Goal: Task Accomplishment & Management: Complete application form

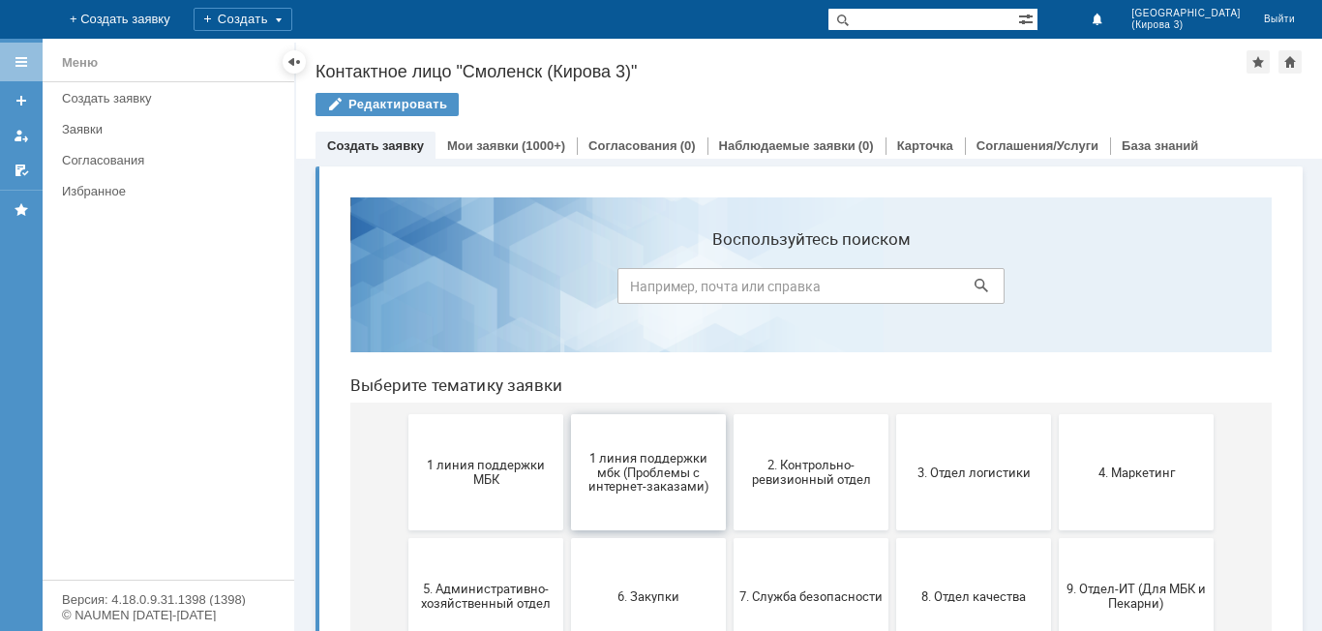
scroll to position [97, 0]
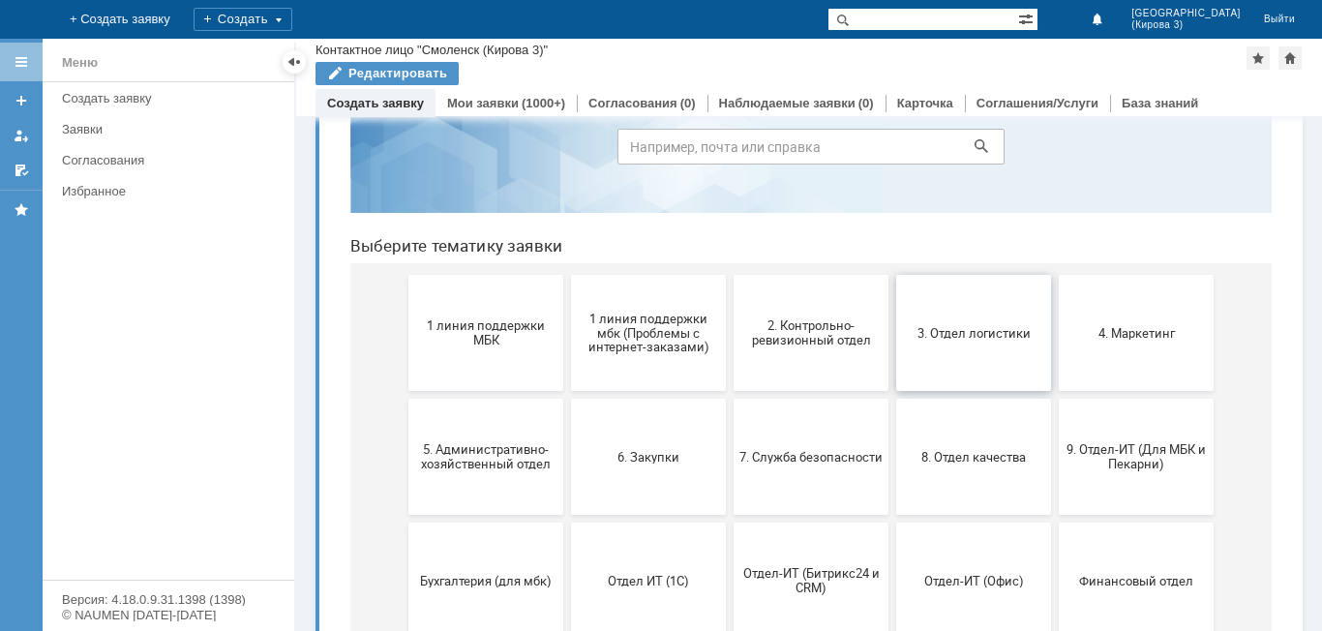
click at [1007, 355] on button "3. Отдел логистики" at bounding box center [973, 333] width 155 height 116
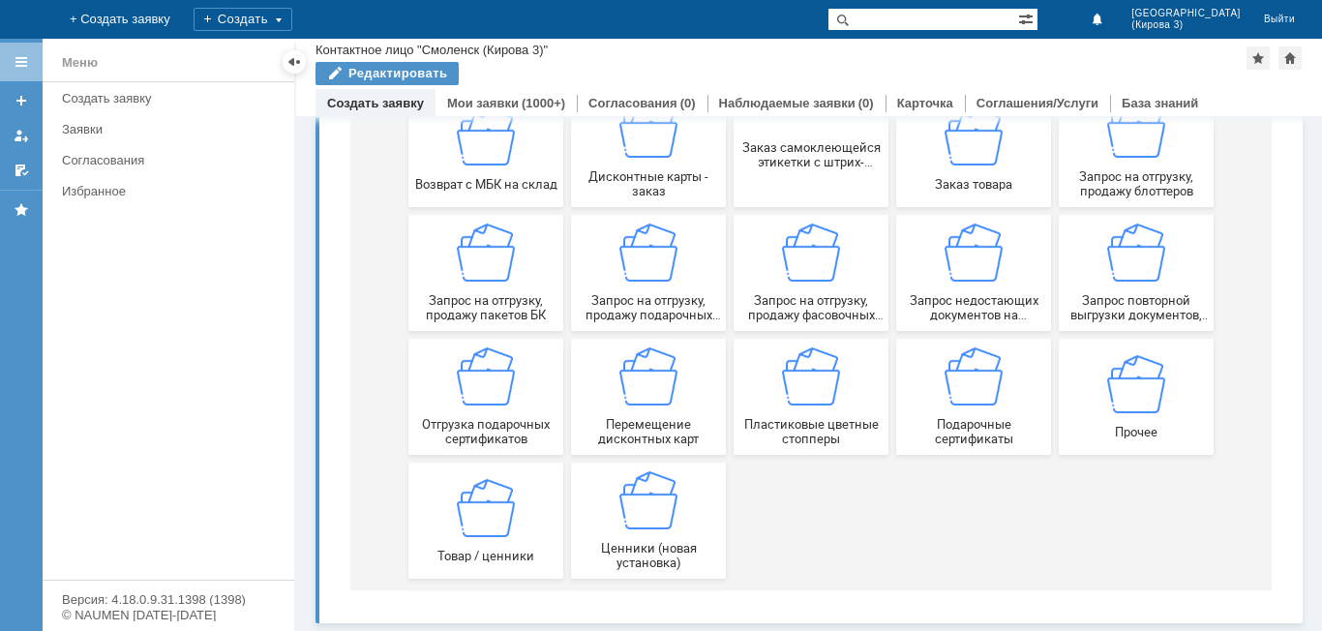
scroll to position [285, 0]
click at [472, 285] on div "Запрос на отгрузку, продажу пакетов БК" at bounding box center [485, 273] width 143 height 99
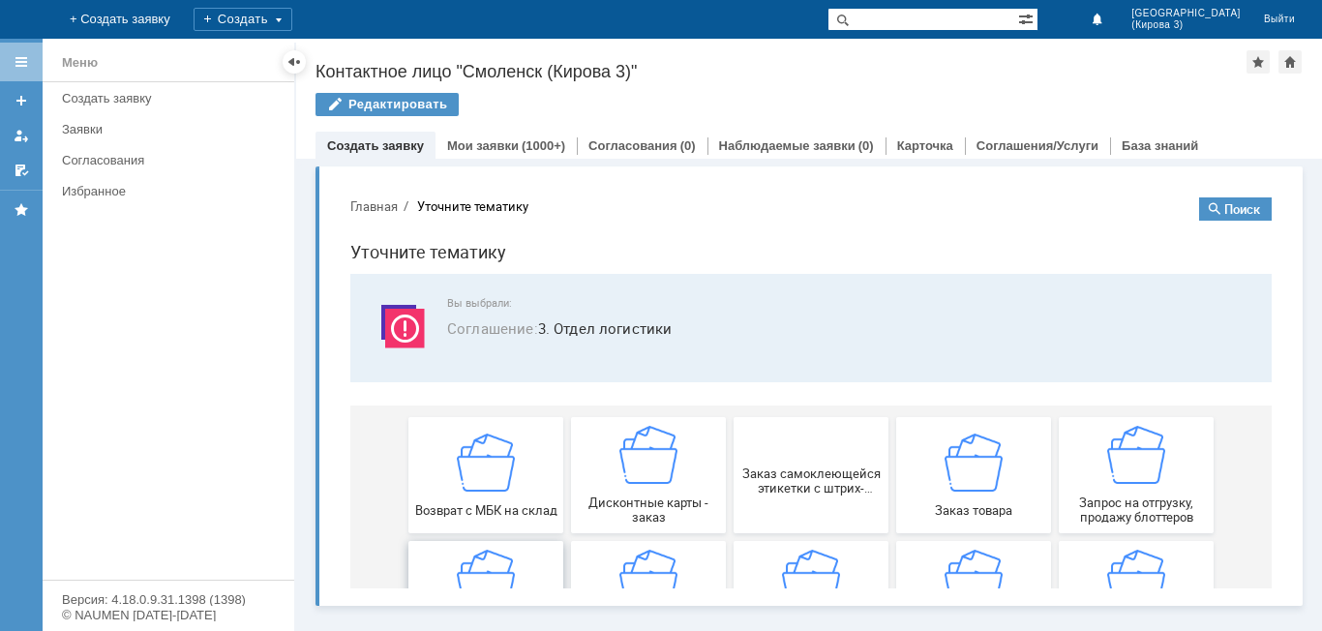
scroll to position [0, 0]
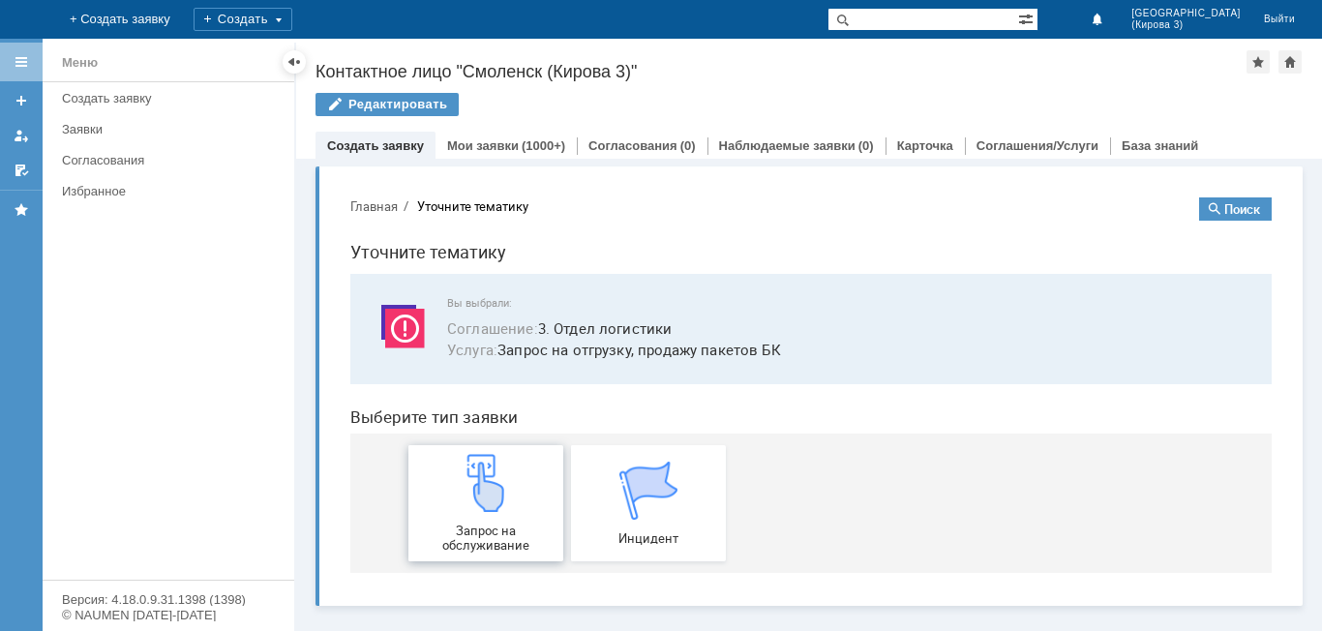
click at [484, 486] on img at bounding box center [486, 483] width 58 height 58
click at [493, 156] on div "Мои заявки (1000+)" at bounding box center [506, 146] width 141 height 28
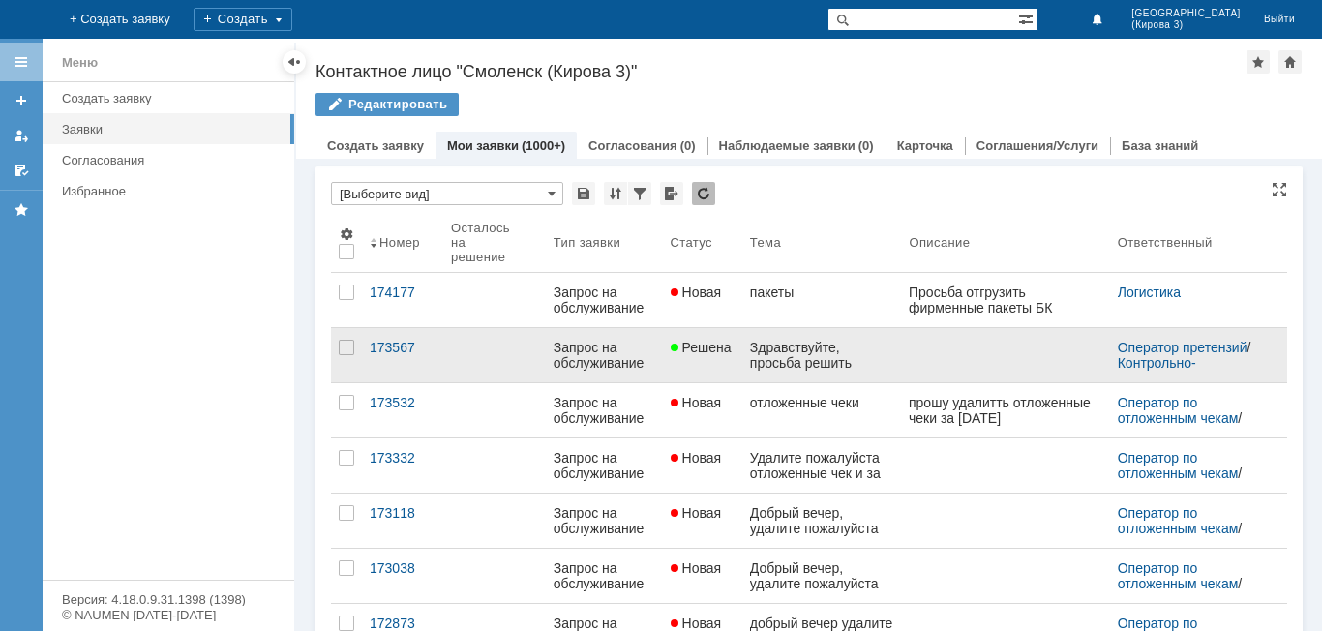
click at [880, 358] on div "Здравствуйте, просьба решить вопрос, недовоз товара" at bounding box center [822, 355] width 144 height 31
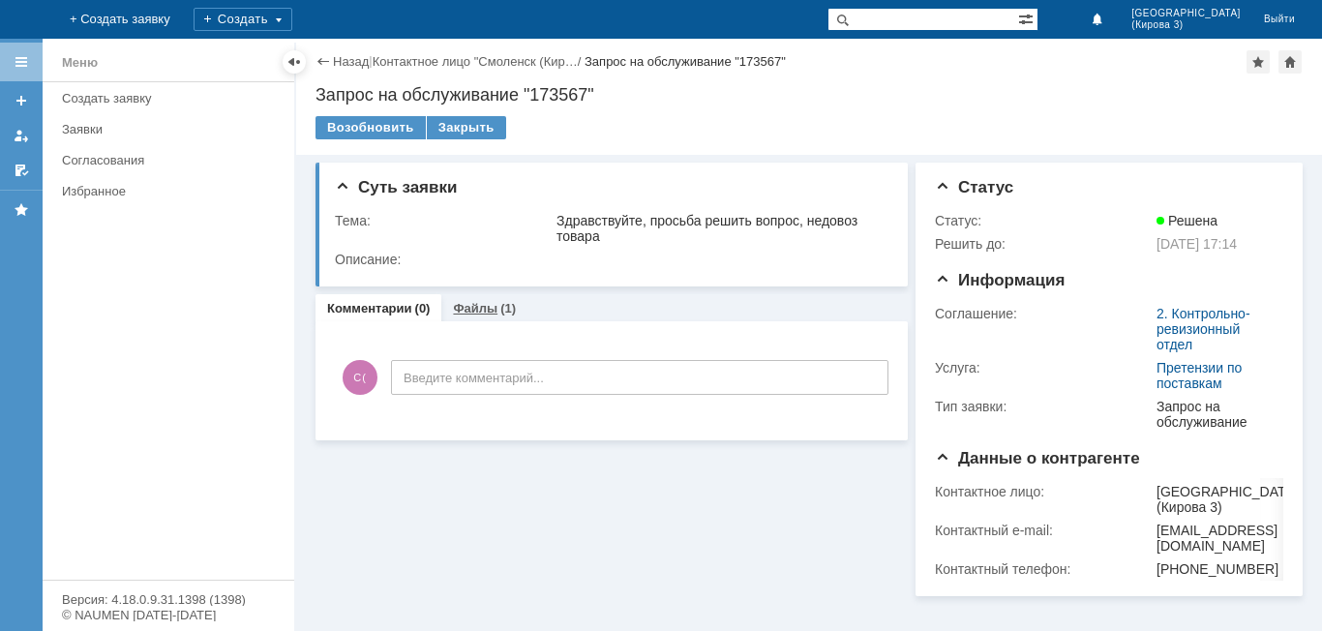
click at [466, 307] on link "Файлы" at bounding box center [475, 308] width 45 height 15
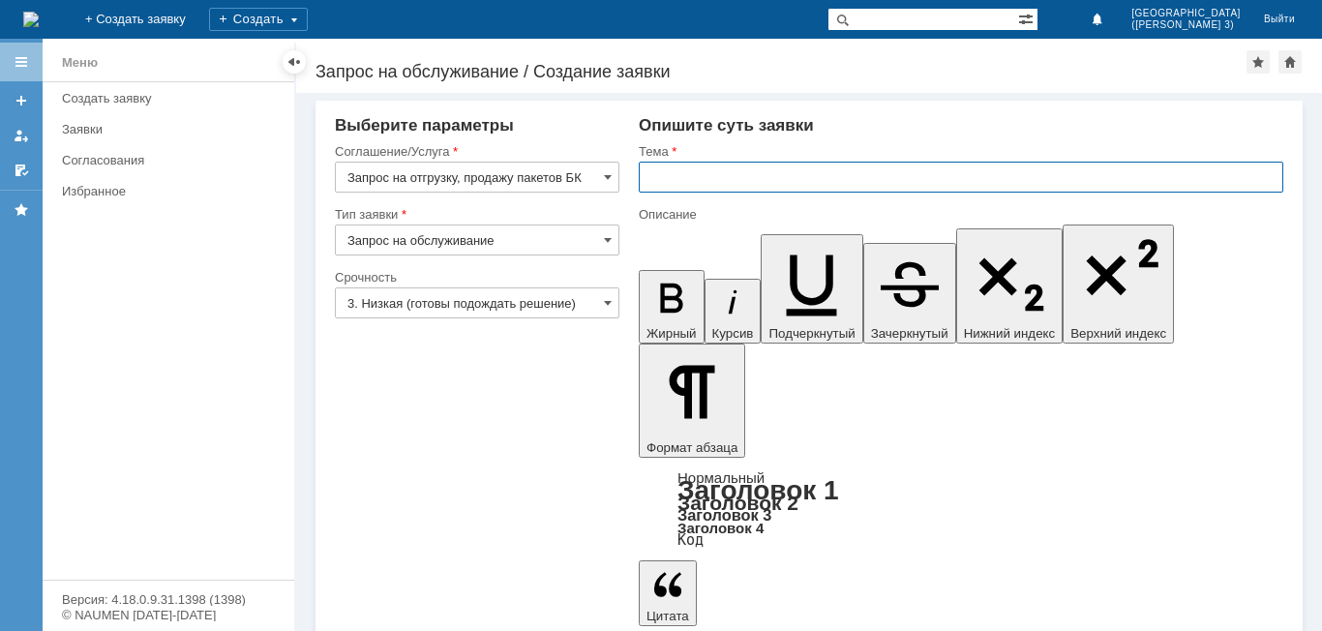
click at [714, 177] on input "text" at bounding box center [961, 177] width 645 height 31
type input "g"
click at [591, 178] on input "Запрос на отгрузку, продажу пакетов БК" at bounding box center [477, 177] width 285 height 31
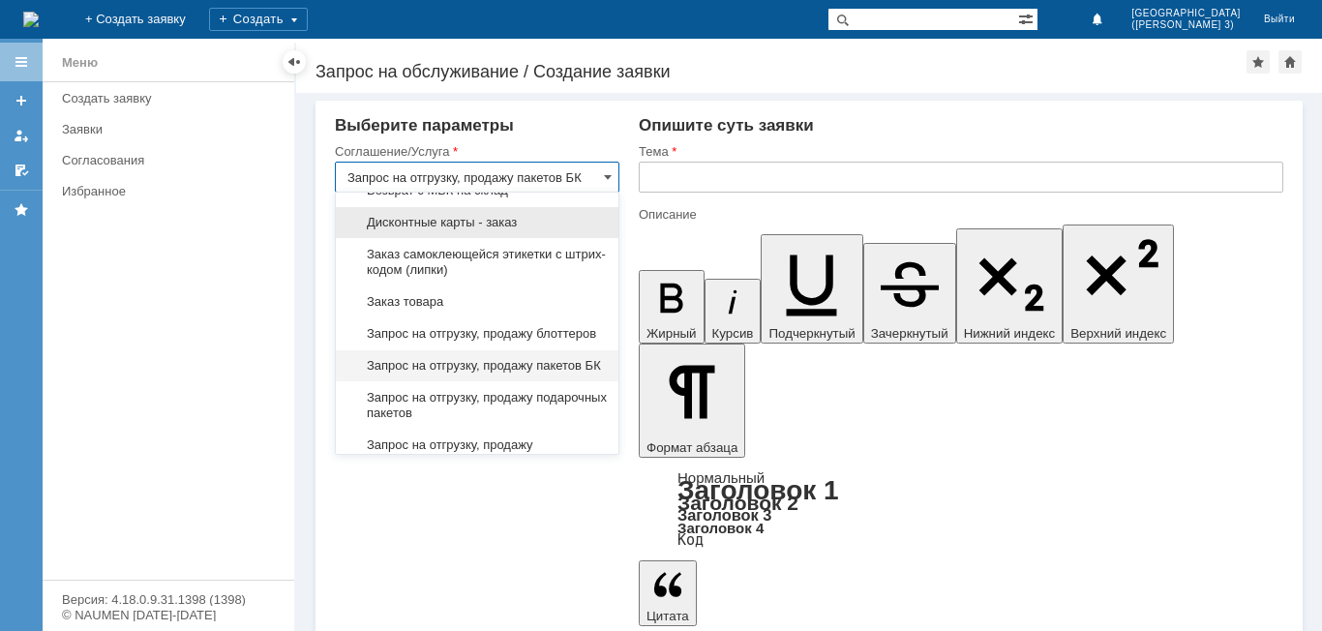
scroll to position [576, 0]
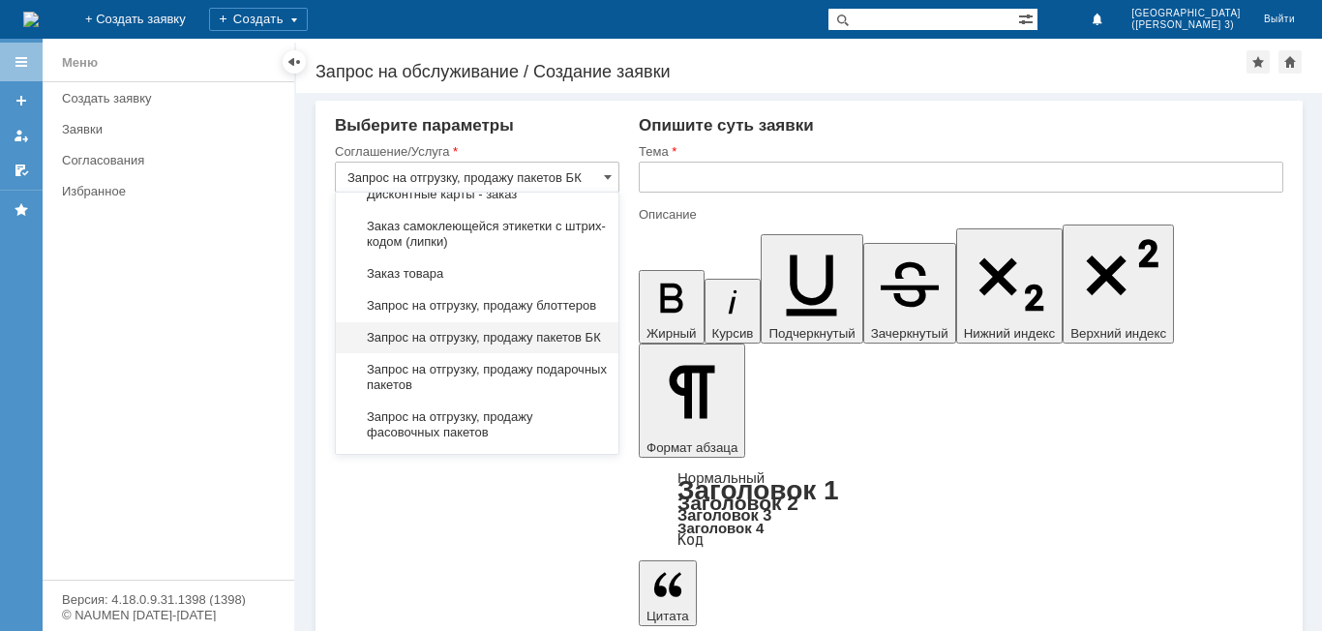
click at [550, 346] on span "Запрос на отгрузку, продажу пакетов БК" at bounding box center [477, 337] width 259 height 15
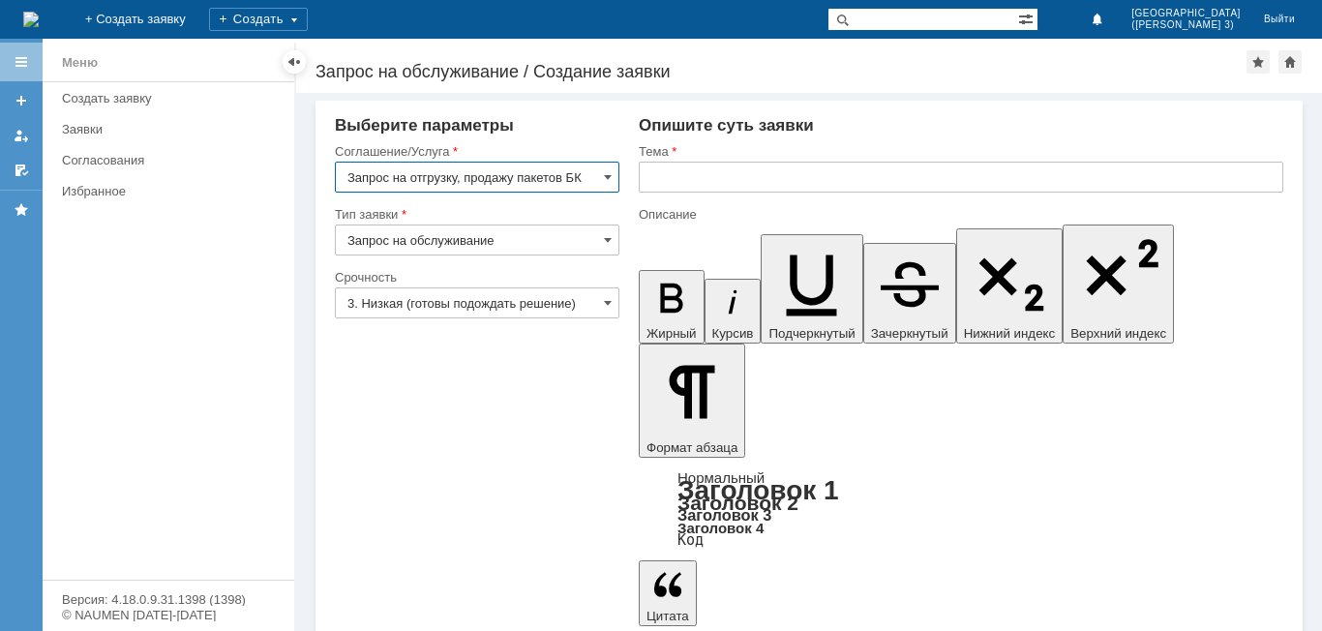
type input "Запрос на отгрузку, продажу пакетов БК"
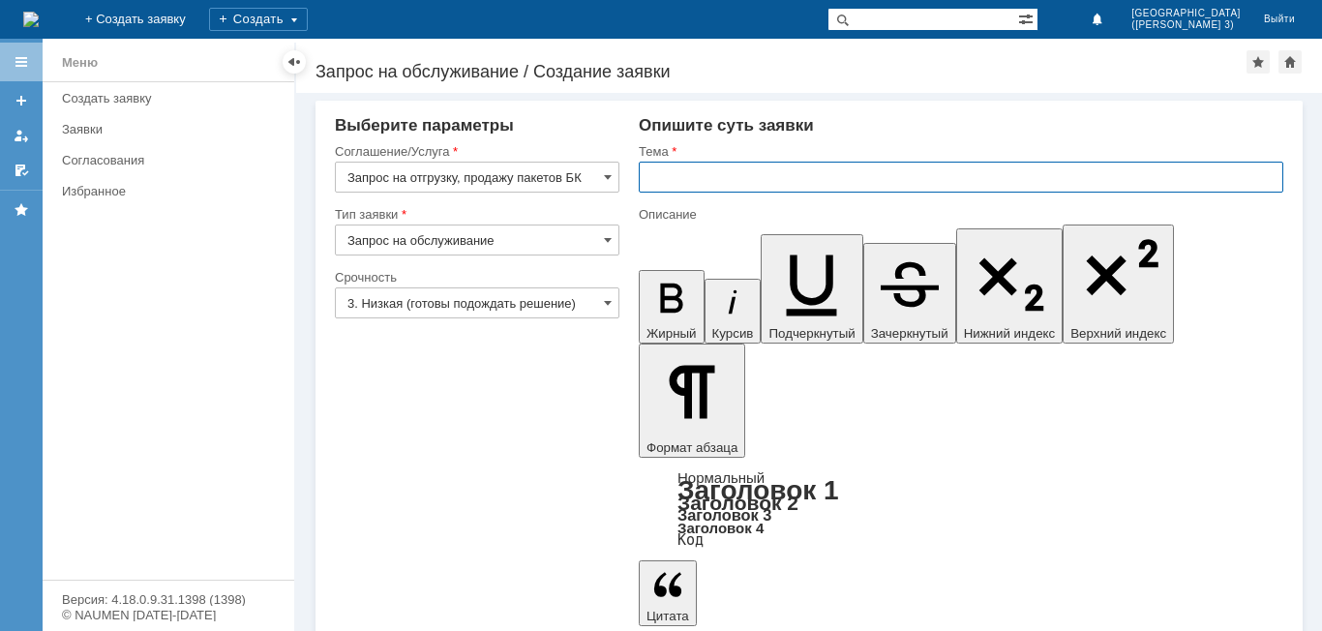
click at [722, 184] on input "text" at bounding box center [961, 177] width 645 height 31
type input "пакеты"
